Goal: Find specific page/section: Find specific page/section

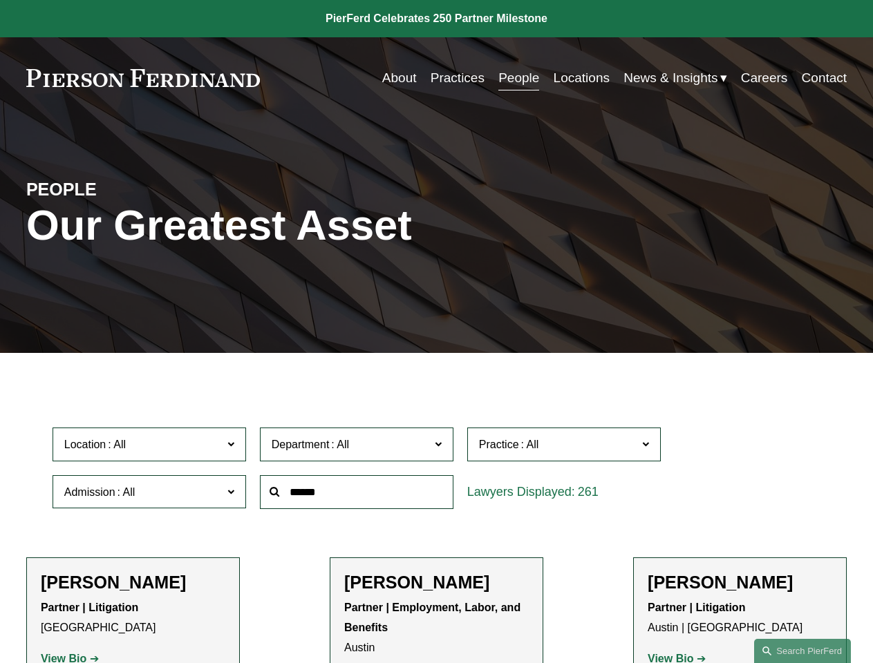
click at [436, 516] on div at bounding box center [356, 492] width 207 height 48
click at [436, 468] on div "Department All Corporate Employment, Labor, and Benefits Intellectual Property …" at bounding box center [356, 445] width 207 height 48
click at [150, 448] on span "Location" at bounding box center [143, 444] width 158 height 19
click at [357, 448] on span "Department" at bounding box center [351, 444] width 158 height 19
click at [565, 448] on span "Practice" at bounding box center [558, 444] width 158 height 19
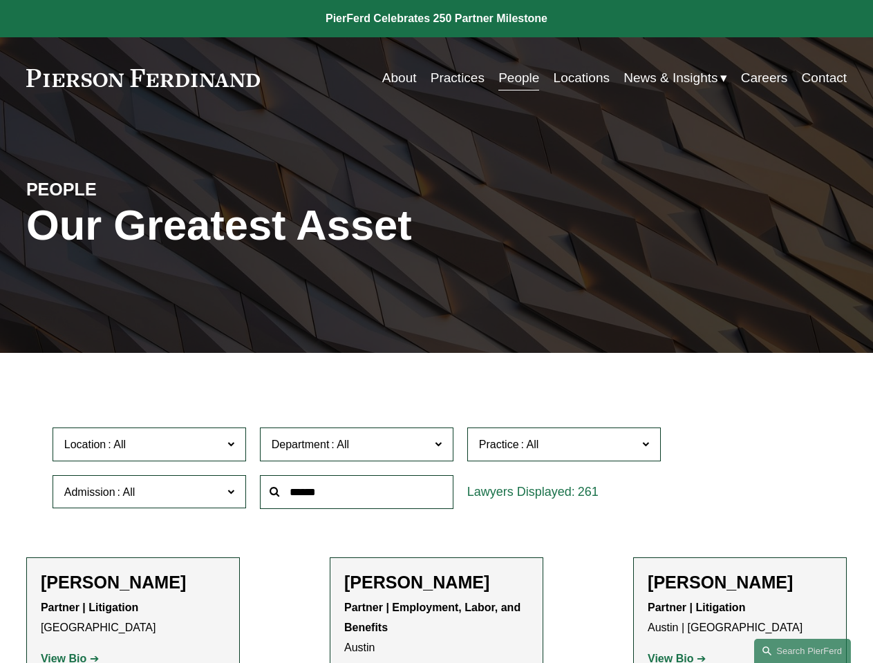
click at [0, 0] on link "All" at bounding box center [0, 0] width 0 height 0
click at [357, 495] on input "text" at bounding box center [356, 492] width 193 height 34
click at [802, 651] on link "Search this site" at bounding box center [802, 651] width 97 height 24
